Goal: Transaction & Acquisition: Subscribe to service/newsletter

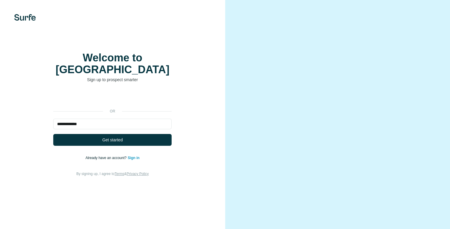
type input "**********"
click at [53, 134] on button "Get started" at bounding box center [112, 140] width 118 height 12
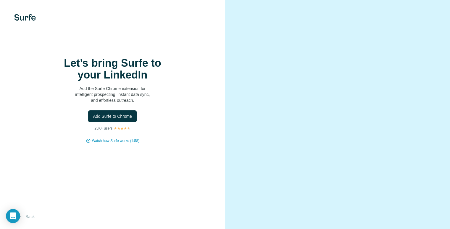
click at [118, 119] on span "Add Surfe to Chrome" at bounding box center [112, 117] width 39 height 6
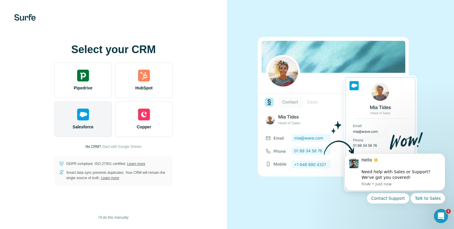
click at [91, 122] on div "Salesforce" at bounding box center [82, 119] width 57 height 35
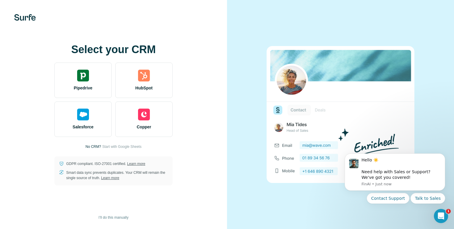
click at [111, 218] on span "I’ll do this manually" at bounding box center [113, 217] width 30 height 5
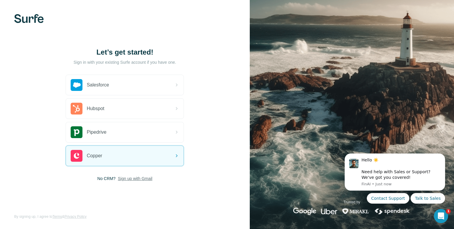
click at [124, 179] on span "Sign up with Gmail" at bounding box center [135, 179] width 35 height 6
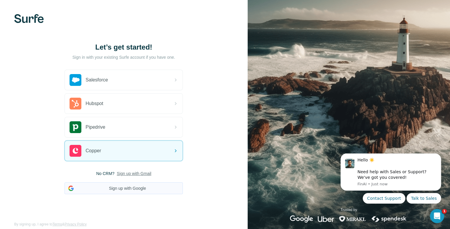
click at [131, 187] on button "Sign up with Google" at bounding box center [123, 189] width 118 height 12
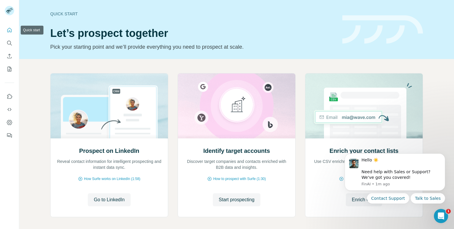
click at [8, 31] on icon "Quick start" at bounding box center [10, 30] width 6 height 6
click at [11, 45] on icon "Search" at bounding box center [10, 43] width 6 height 6
